Goal: Transaction & Acquisition: Purchase product/service

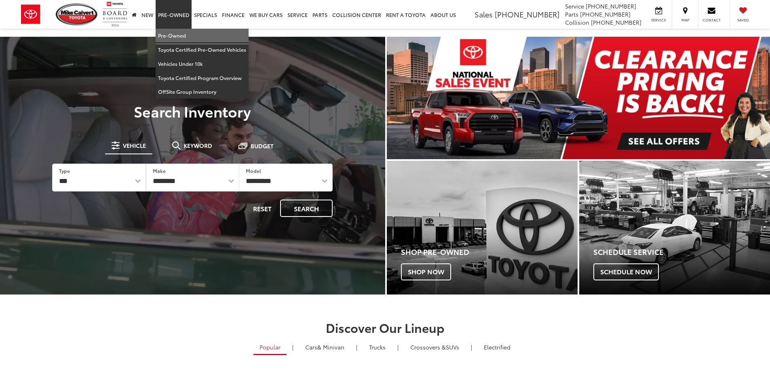
click at [173, 34] on link "Pre-Owned" at bounding box center [202, 36] width 93 height 14
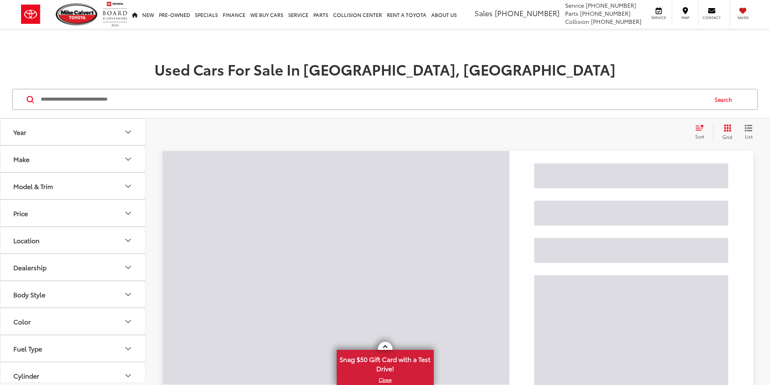
click at [82, 192] on button "Model & Trim" at bounding box center [72, 186] width 145 height 26
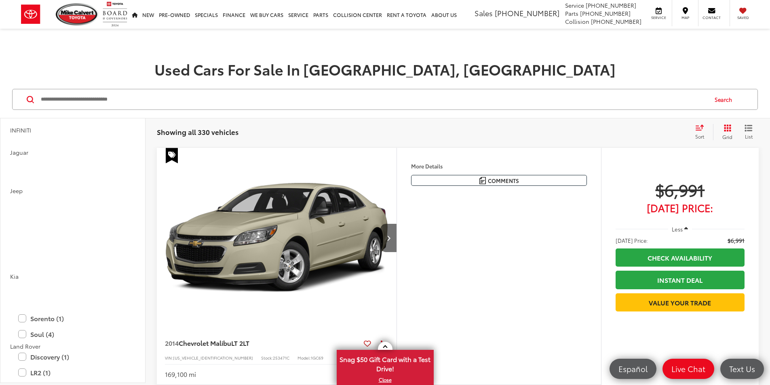
scroll to position [1152, 0]
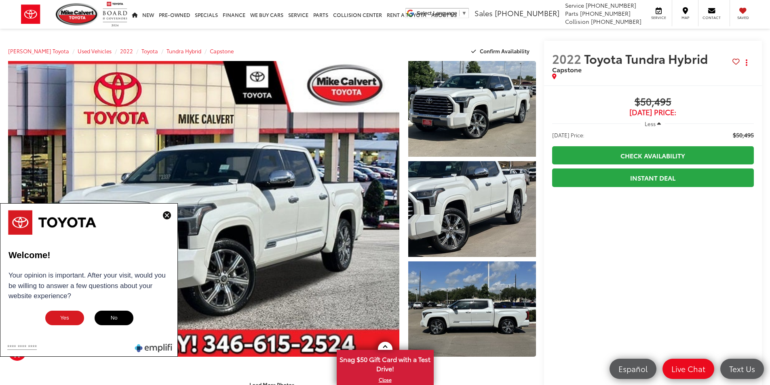
click at [166, 218] on img at bounding box center [167, 215] width 8 height 8
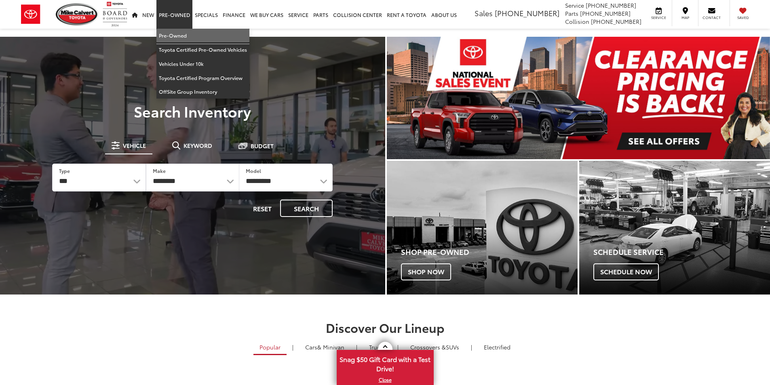
click at [177, 32] on link "Pre-Owned" at bounding box center [202, 36] width 93 height 14
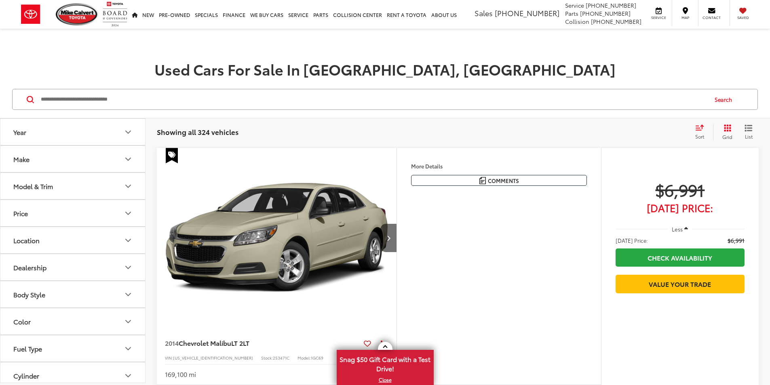
click at [48, 191] on button "Model & Trim" at bounding box center [72, 186] width 145 height 26
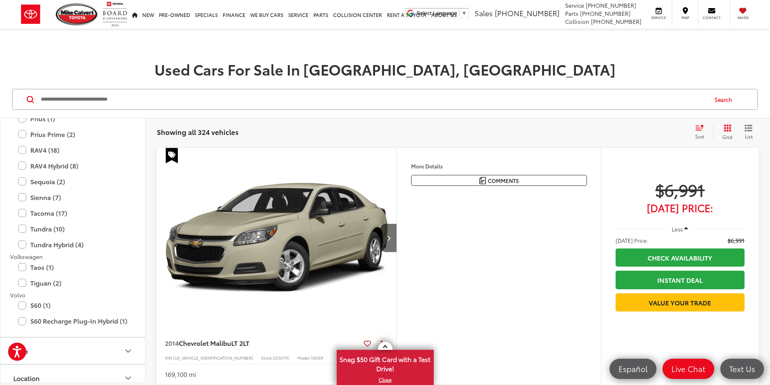
scroll to position [1818, 0]
click at [86, 240] on label "Tundra Hybrid (4)" at bounding box center [72, 242] width 109 height 14
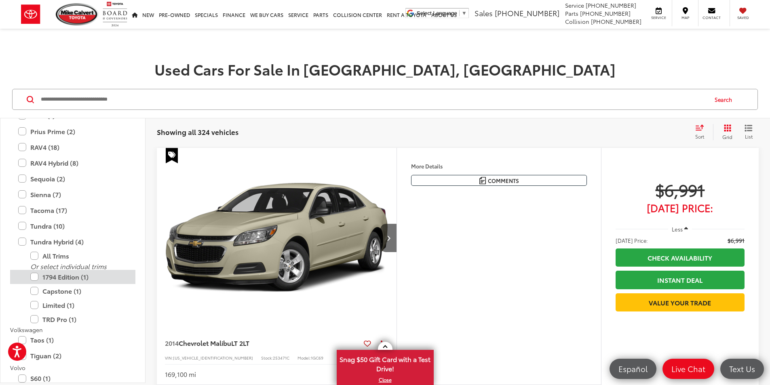
scroll to position [1787, 0]
click at [85, 293] on label "Capstone (1)" at bounding box center [78, 291] width 97 height 14
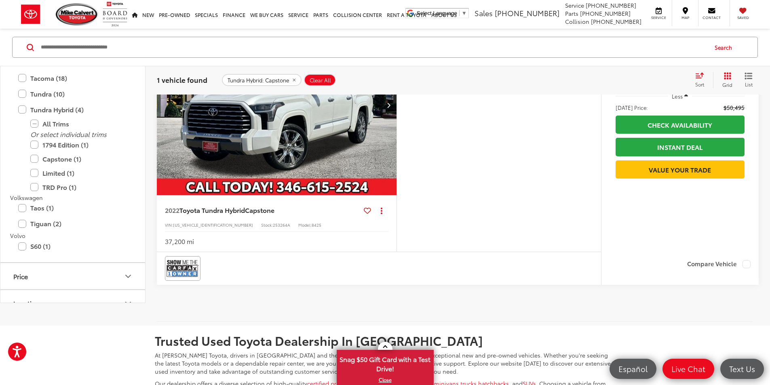
scroll to position [162, 0]
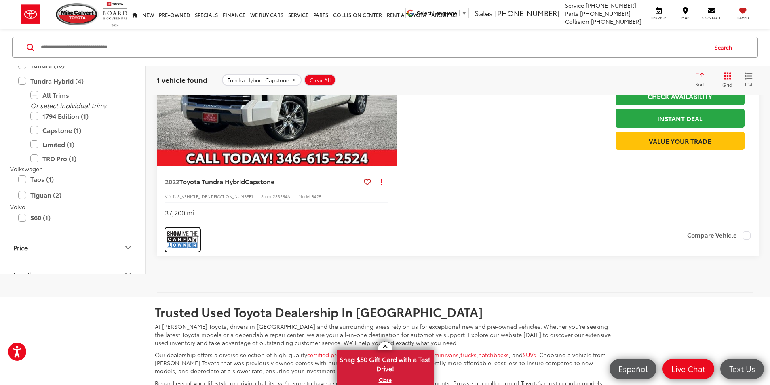
click at [186, 251] on img at bounding box center [182, 239] width 32 height 21
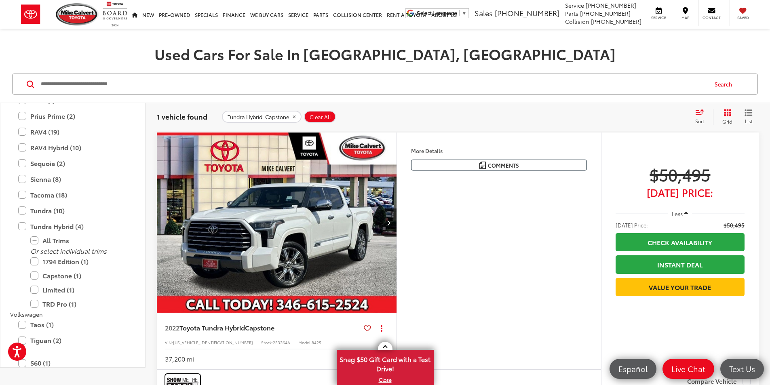
scroll to position [0, 0]
